Goal: Task Accomplishment & Management: Use online tool/utility

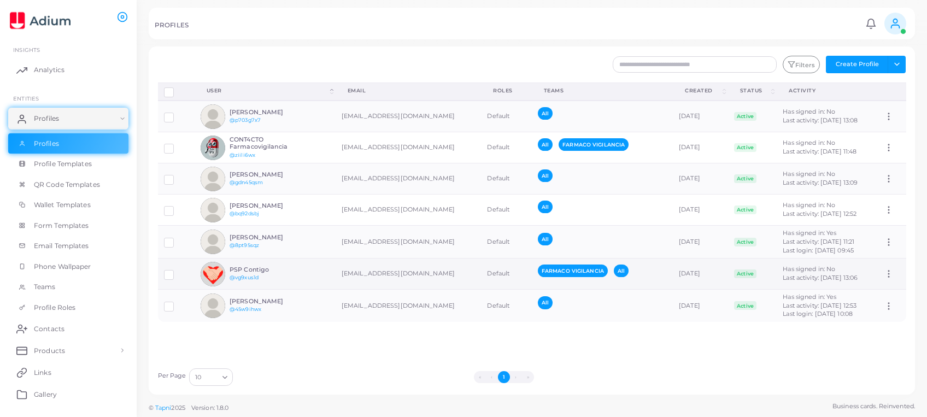
click at [206, 269] on img at bounding box center [213, 274] width 25 height 25
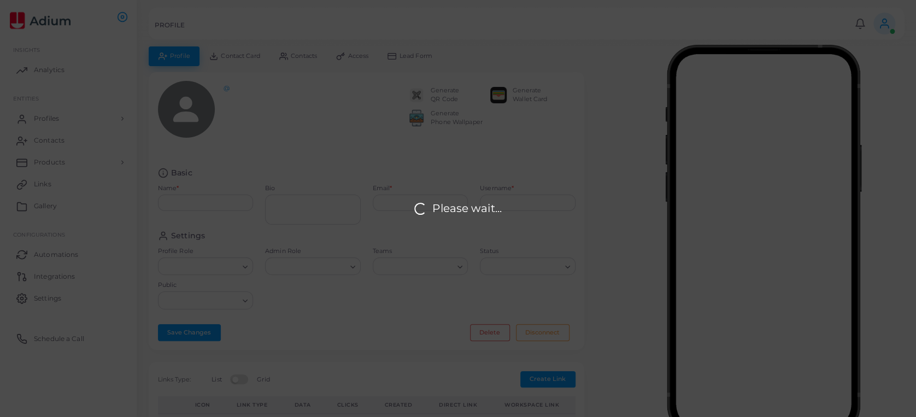
type input "**********"
type input "********"
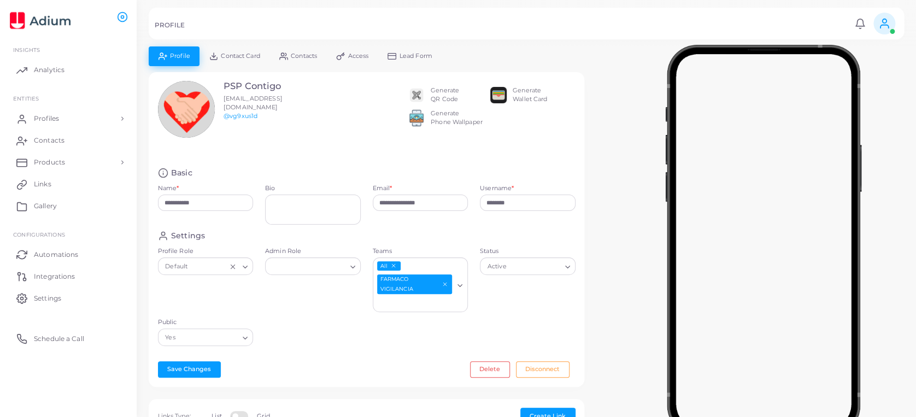
click at [418, 92] on img at bounding box center [416, 95] width 16 height 16
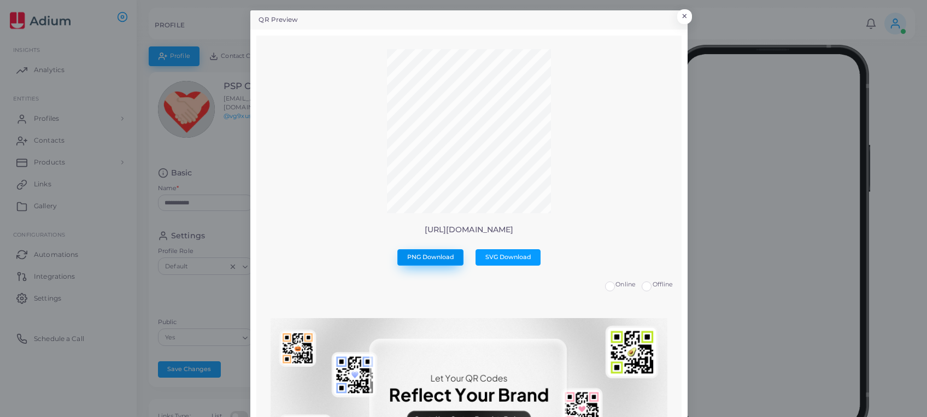
click at [435, 256] on span "PNG Download" at bounding box center [430, 257] width 47 height 8
click at [486, 257] on span "SVG Download" at bounding box center [508, 257] width 46 height 8
click at [678, 21] on button "×" at bounding box center [683, 19] width 15 height 14
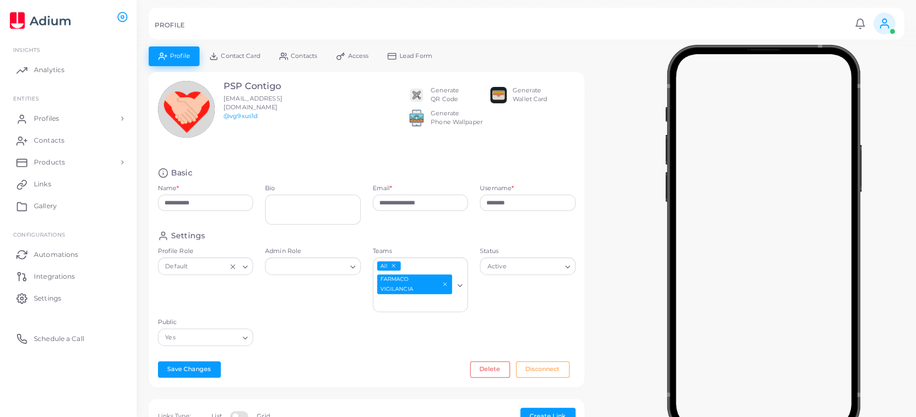
click at [440, 97] on div "Generate QR Code" at bounding box center [445, 94] width 28 height 17
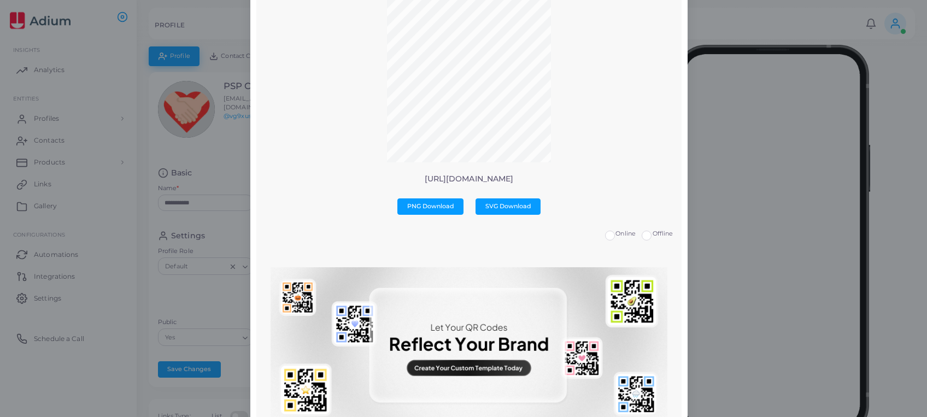
scroll to position [73, 0]
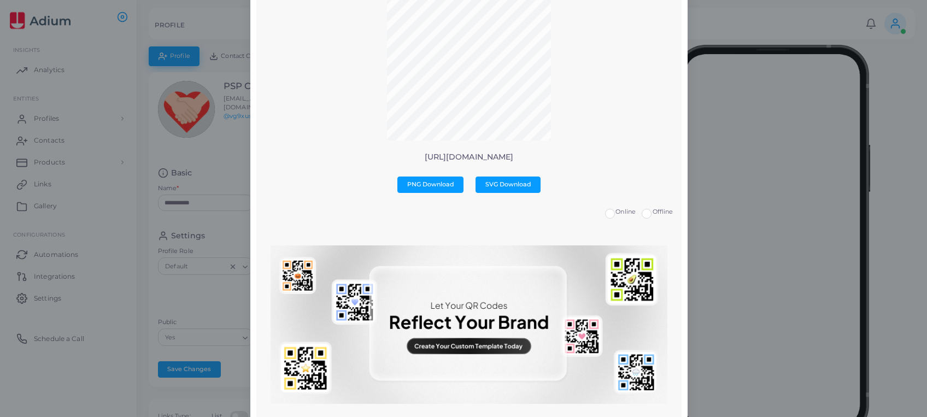
click at [455, 349] on img at bounding box center [469, 324] width 396 height 159
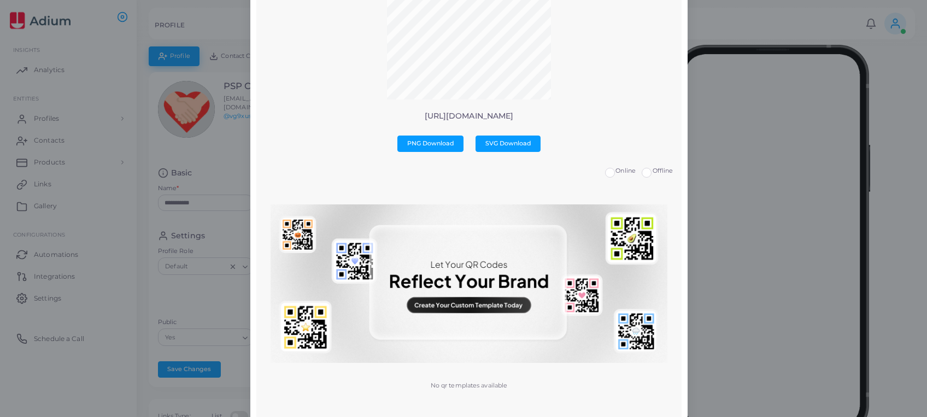
scroll to position [135, 0]
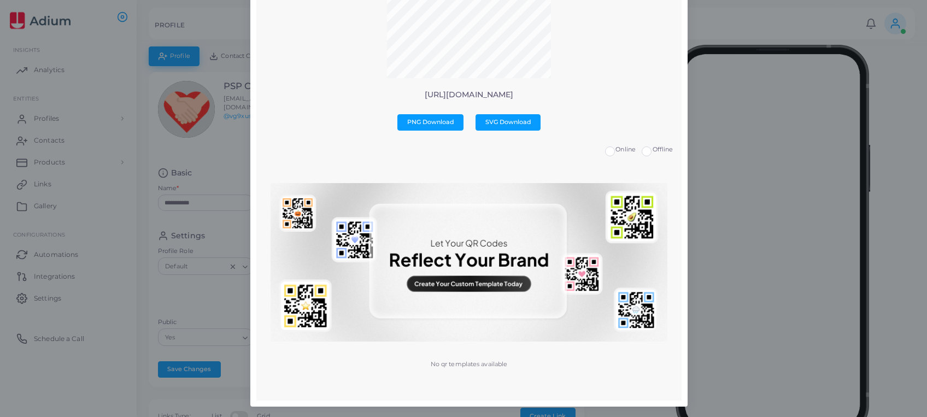
click at [468, 282] on img at bounding box center [469, 262] width 396 height 159
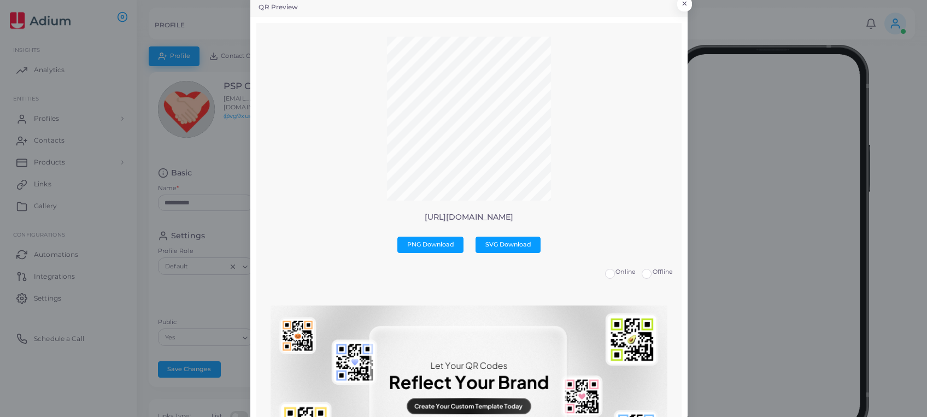
scroll to position [0, 0]
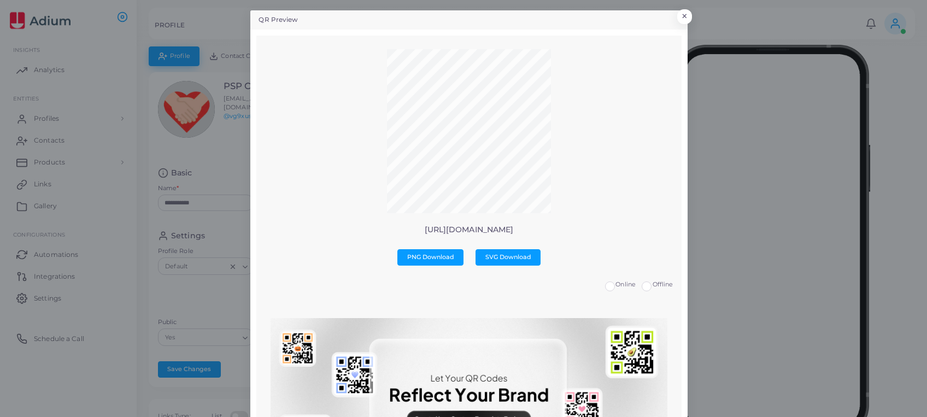
click at [419, 360] on img at bounding box center [469, 397] width 396 height 159
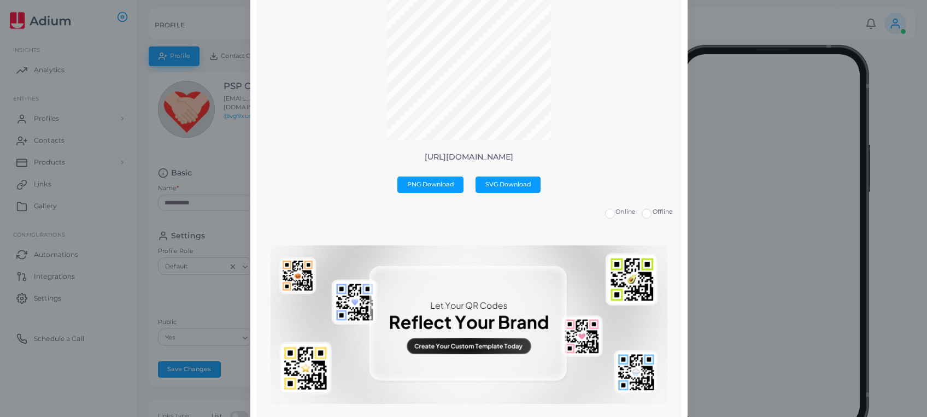
click at [432, 333] on img at bounding box center [469, 324] width 396 height 159
click at [434, 338] on img at bounding box center [469, 324] width 396 height 159
click at [434, 339] on img at bounding box center [469, 324] width 396 height 159
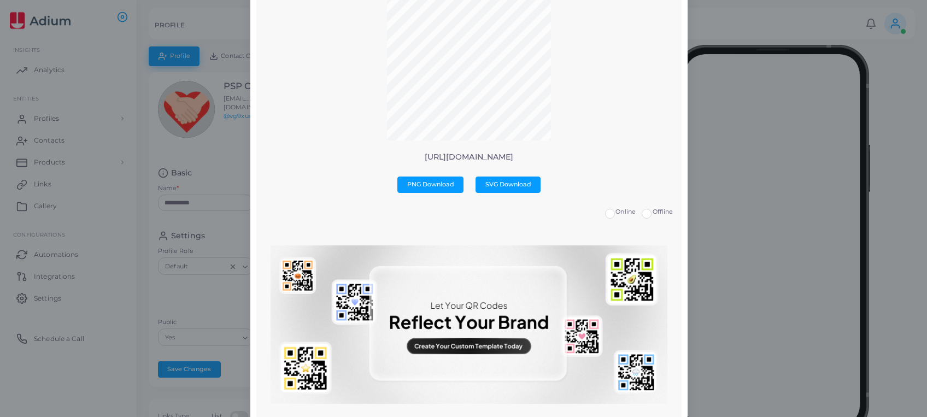
click at [434, 339] on img at bounding box center [469, 324] width 396 height 159
click at [435, 339] on img at bounding box center [469, 324] width 396 height 159
click at [501, 317] on img at bounding box center [469, 324] width 396 height 159
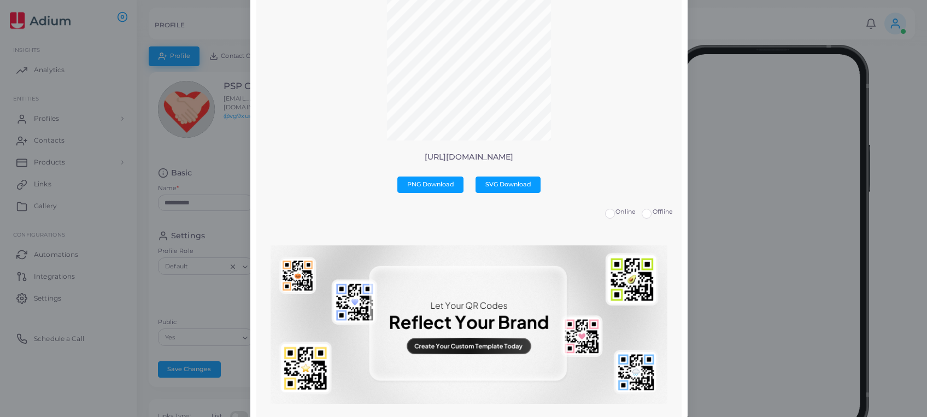
click at [463, 292] on img at bounding box center [469, 324] width 396 height 159
click at [459, 344] on img at bounding box center [469, 324] width 396 height 159
click at [459, 345] on img at bounding box center [469, 324] width 396 height 159
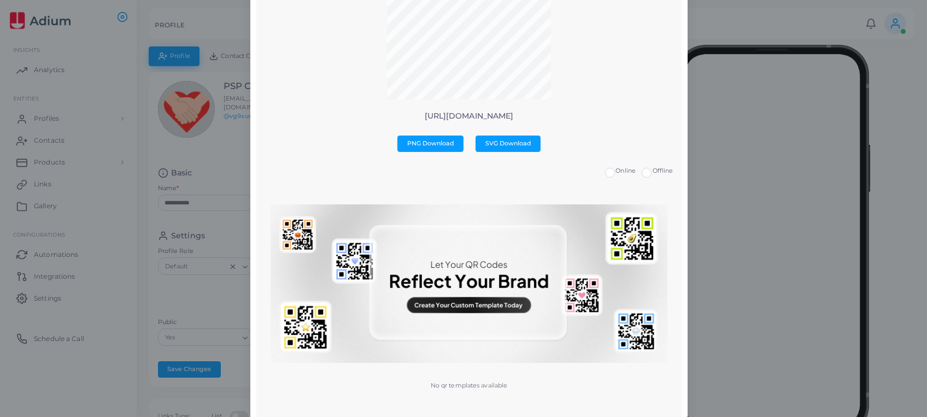
scroll to position [135, 0]
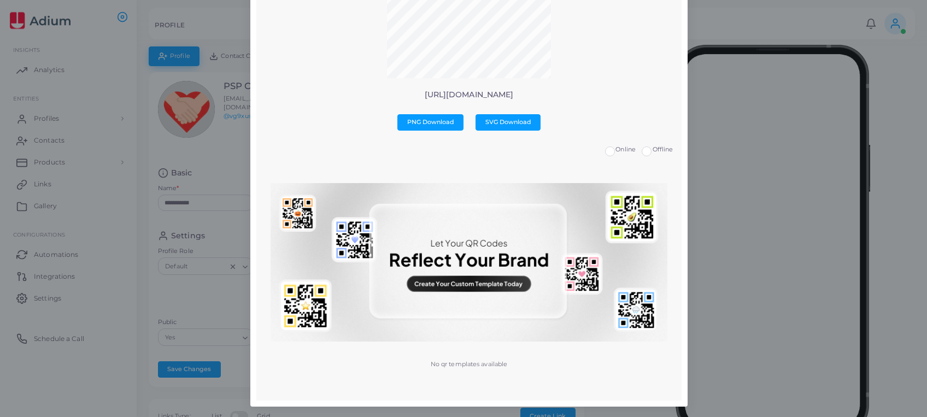
click at [466, 380] on div "No qr templates available" at bounding box center [469, 279] width 420 height 216
click at [464, 372] on div "No qr templates available" at bounding box center [469, 279] width 420 height 216
click at [464, 363] on p "No qr templates available" at bounding box center [469, 364] width 77 height 9
click at [463, 371] on div "No qr templates available" at bounding box center [469, 279] width 420 height 216
click at [492, 280] on img at bounding box center [469, 262] width 396 height 159
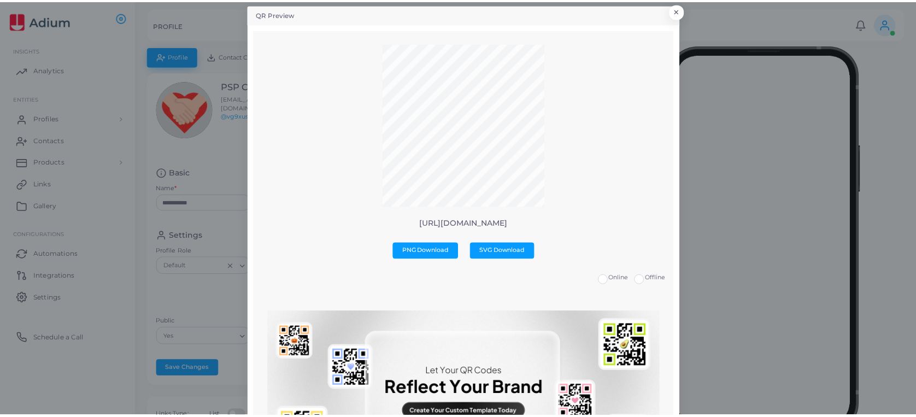
scroll to position [0, 0]
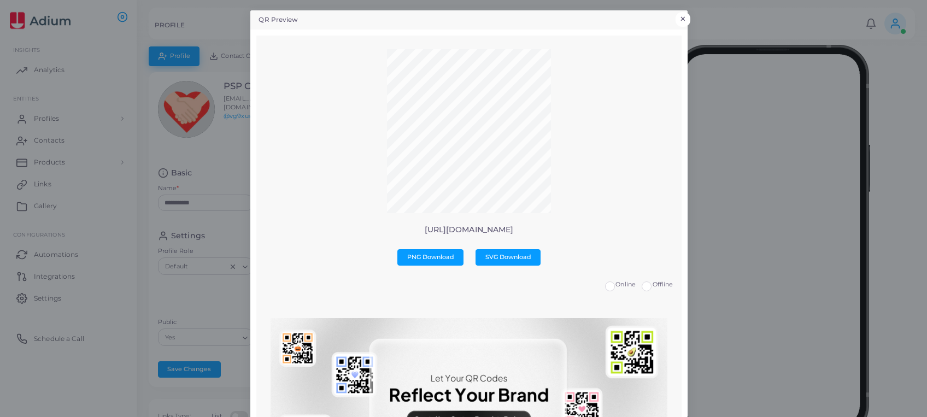
click at [680, 17] on button "×" at bounding box center [683, 19] width 15 height 14
